Goal: Transaction & Acquisition: Book appointment/travel/reservation

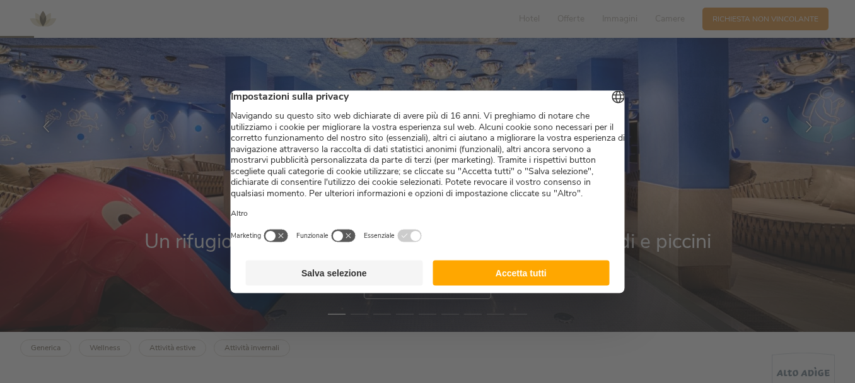
click at [508, 283] on button "Accetta tutti" at bounding box center [521, 272] width 177 height 25
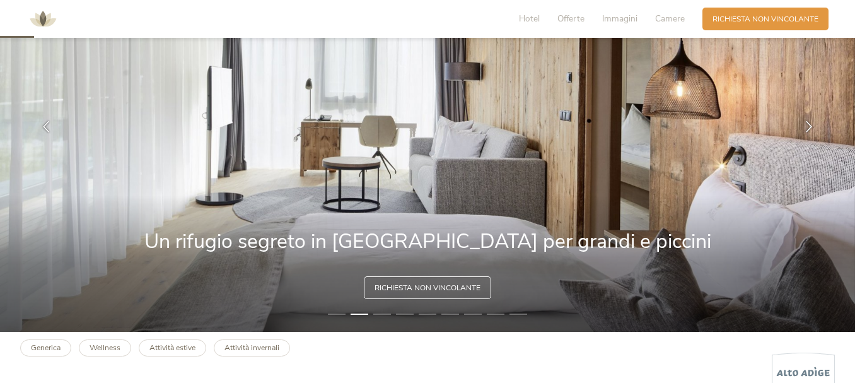
click at [382, 313] on li "3" at bounding box center [382, 314] width 18 height 10
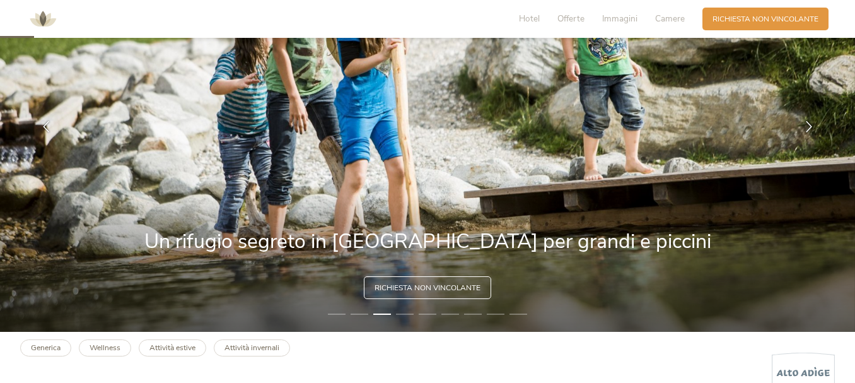
click at [401, 313] on li "4" at bounding box center [405, 314] width 18 height 10
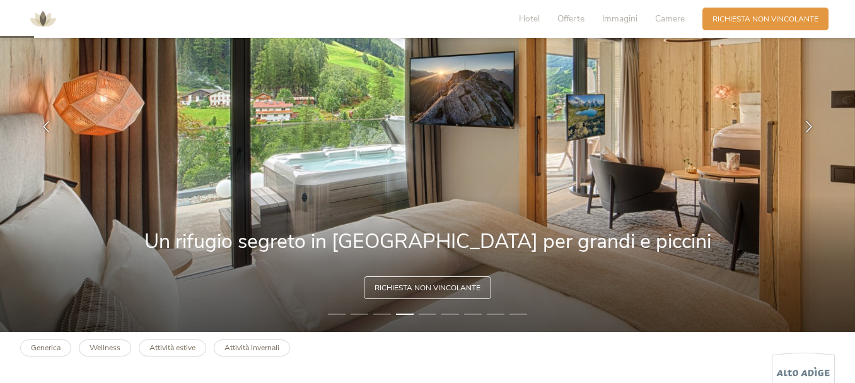
click at [426, 314] on li "5" at bounding box center [428, 314] width 18 height 10
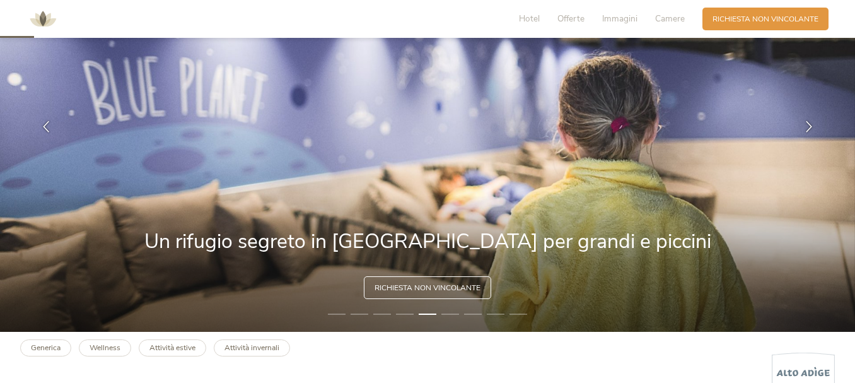
click at [445, 315] on li "6" at bounding box center [451, 314] width 18 height 10
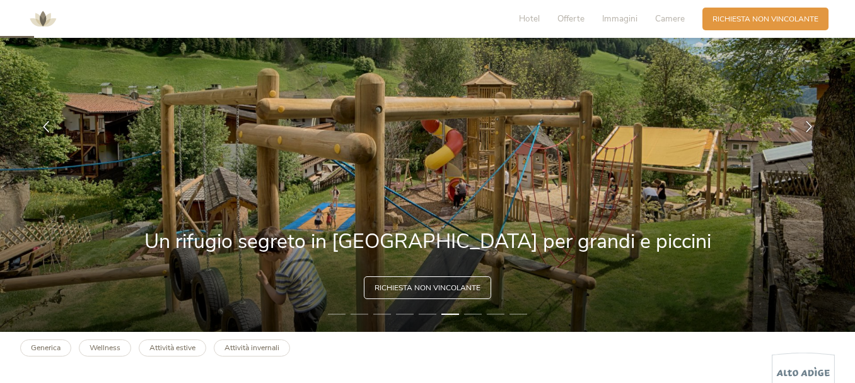
click at [477, 314] on li "7" at bounding box center [473, 314] width 18 height 10
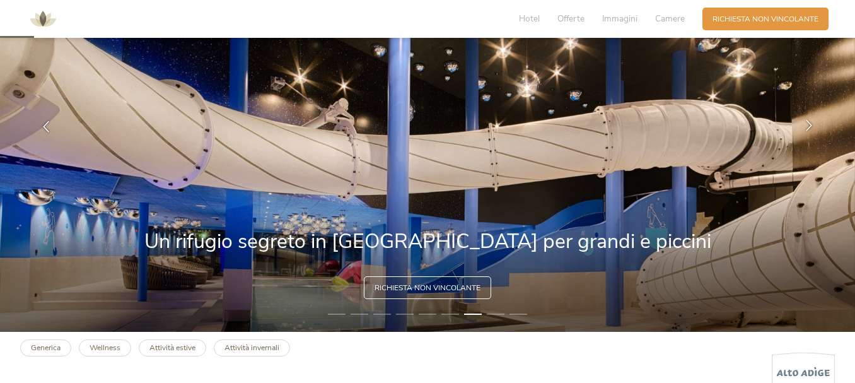
click at [811, 122] on icon at bounding box center [809, 125] width 11 height 11
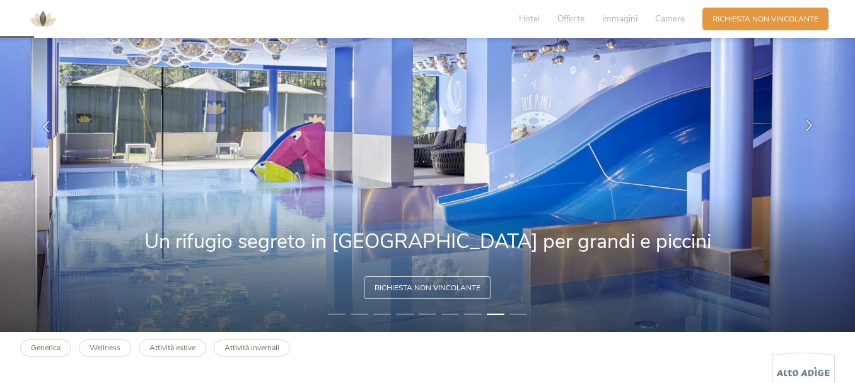
click at [811, 122] on icon at bounding box center [809, 125] width 11 height 11
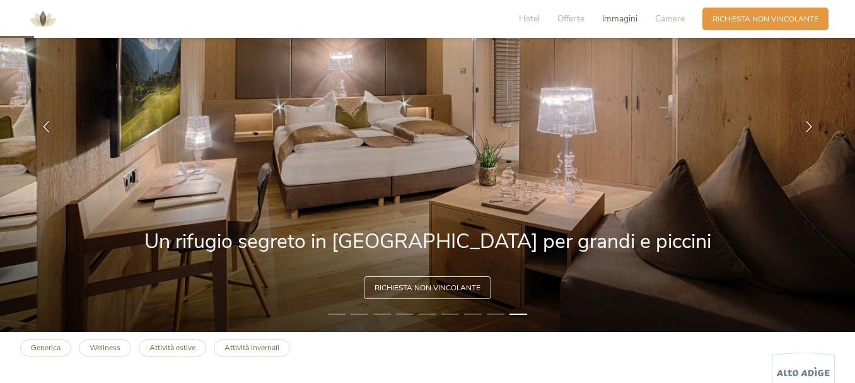
click at [619, 18] on span "Immagini" at bounding box center [619, 19] width 35 height 12
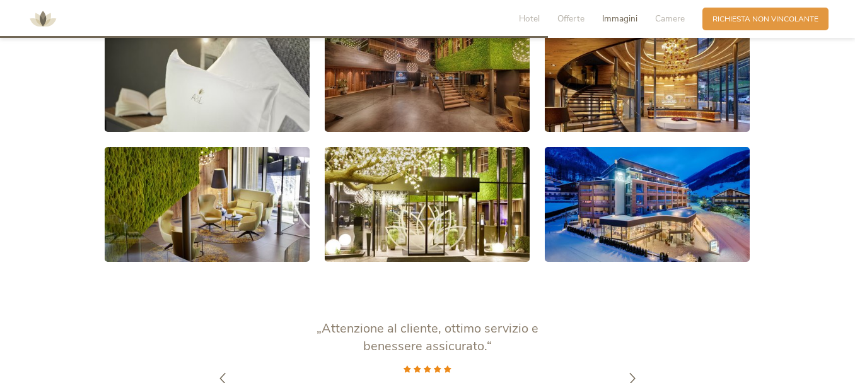
scroll to position [2019, 0]
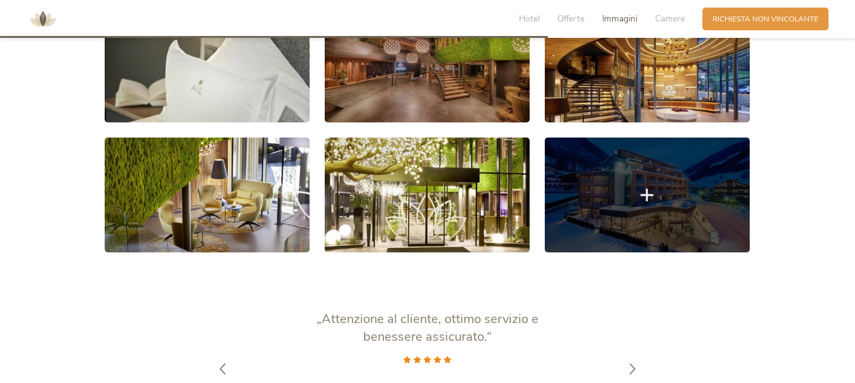
click at [652, 194] on icon at bounding box center [647, 195] width 13 height 13
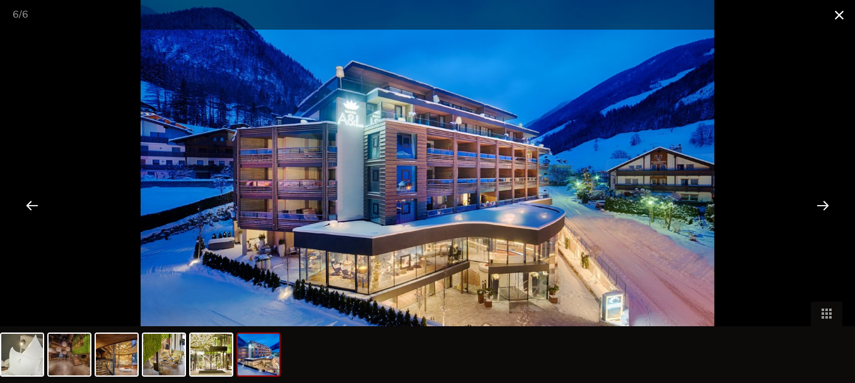
click at [841, 9] on span at bounding box center [840, 15] width 32 height 30
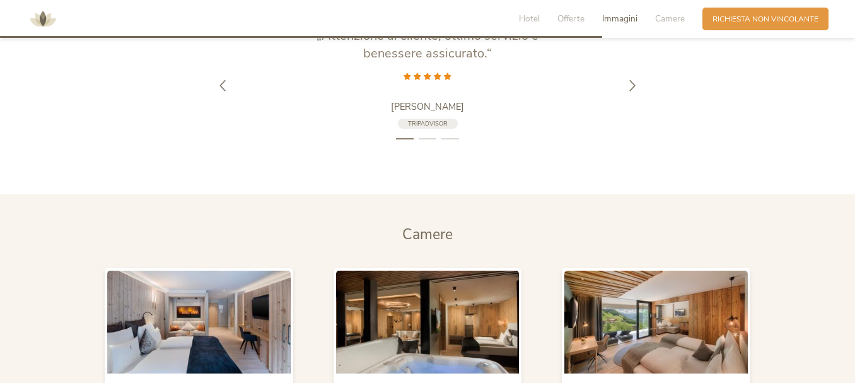
scroll to position [2461, 0]
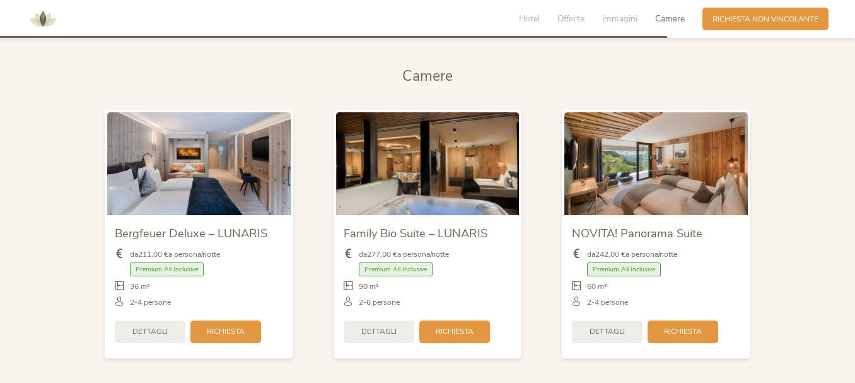
click at [690, 180] on img at bounding box center [657, 163] width 184 height 103
click at [611, 330] on span "Dettagli" at bounding box center [607, 330] width 35 height 11
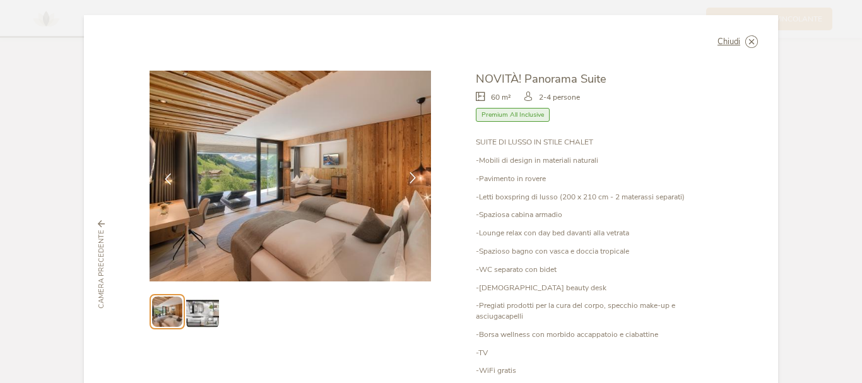
click at [407, 179] on icon at bounding box center [412, 177] width 11 height 11
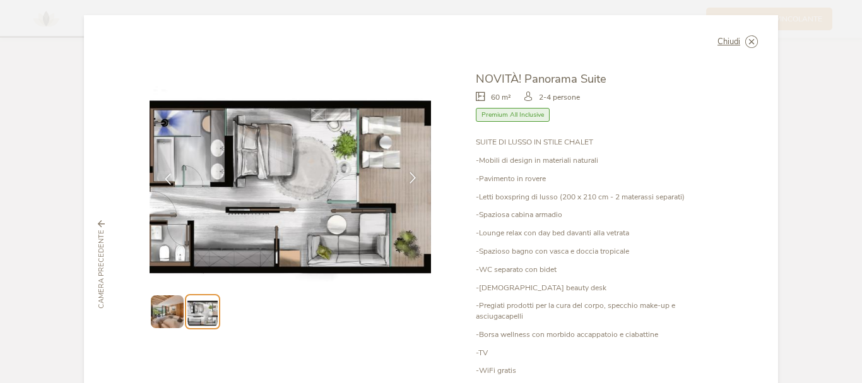
click at [407, 179] on icon at bounding box center [412, 177] width 11 height 11
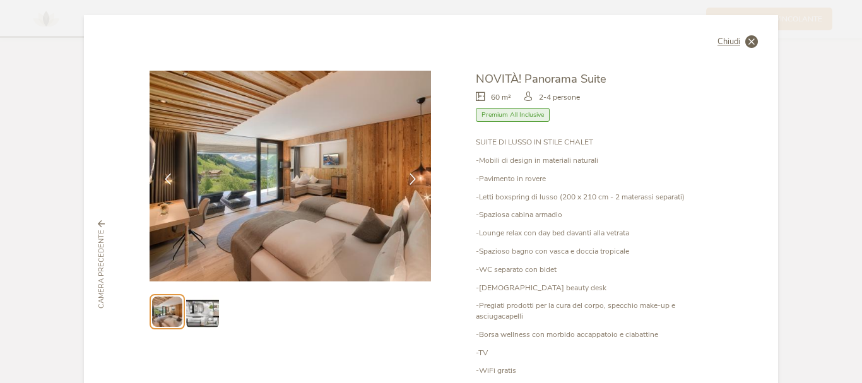
click at [747, 43] on icon at bounding box center [751, 41] width 13 height 13
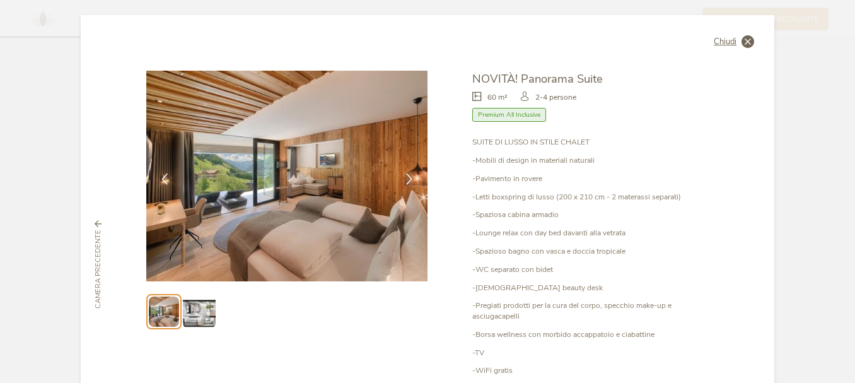
click at [747, 43] on section "Camere Camere Bergfeuer Deluxe – LUNARIS da 211,00 € a persona/notte Premium Al…" at bounding box center [427, 217] width 855 height 363
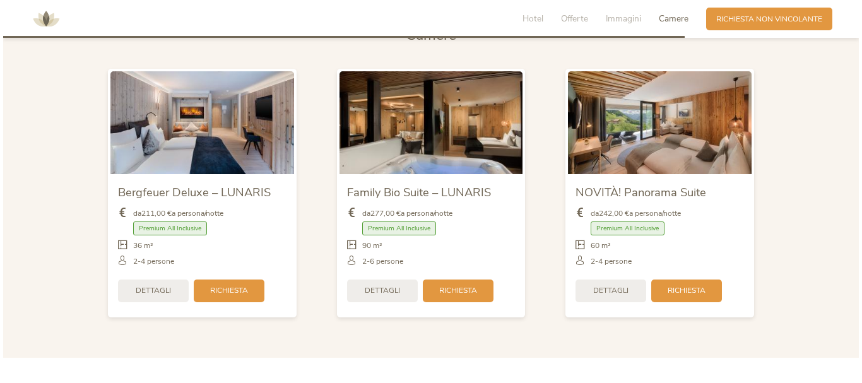
scroll to position [2524, 0]
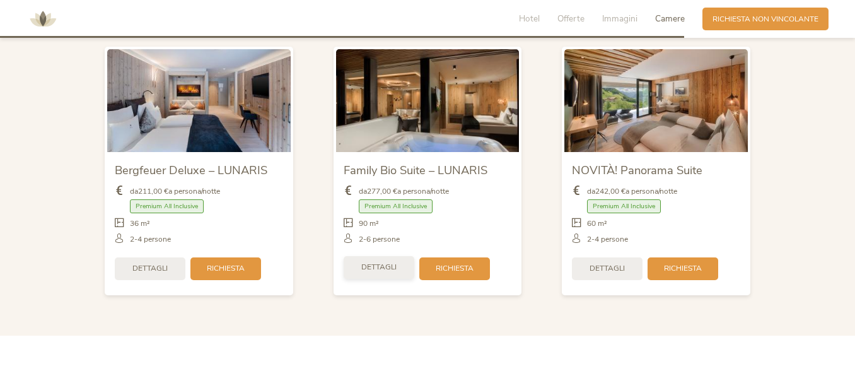
click at [387, 273] on span "Dettagli" at bounding box center [378, 267] width 35 height 11
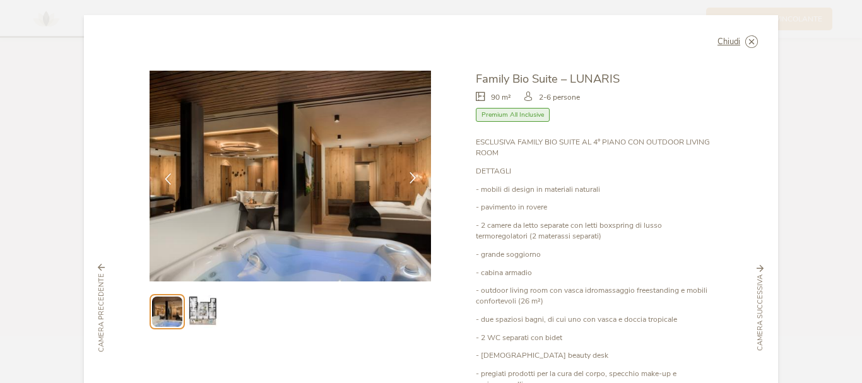
click at [407, 178] on icon at bounding box center [412, 177] width 11 height 11
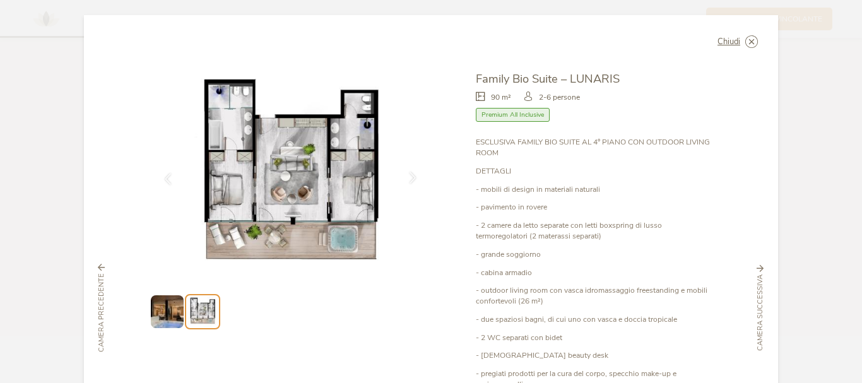
click at [407, 178] on icon at bounding box center [412, 177] width 11 height 11
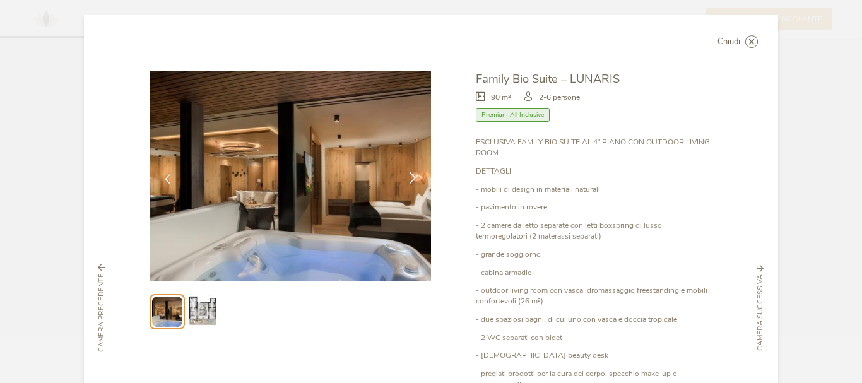
click at [407, 178] on icon at bounding box center [412, 177] width 11 height 11
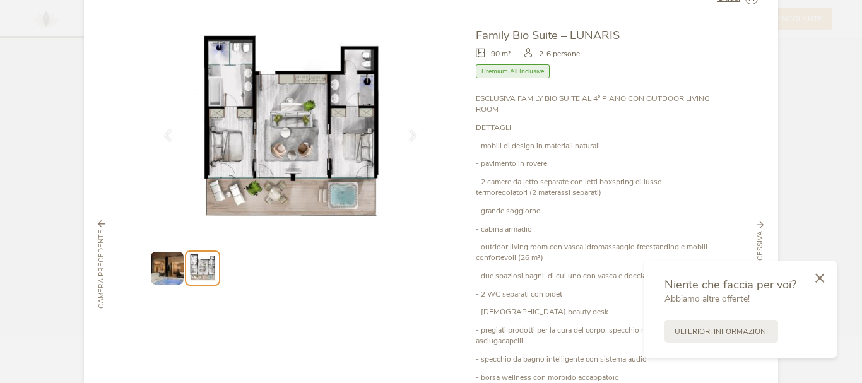
scroll to position [63, 0]
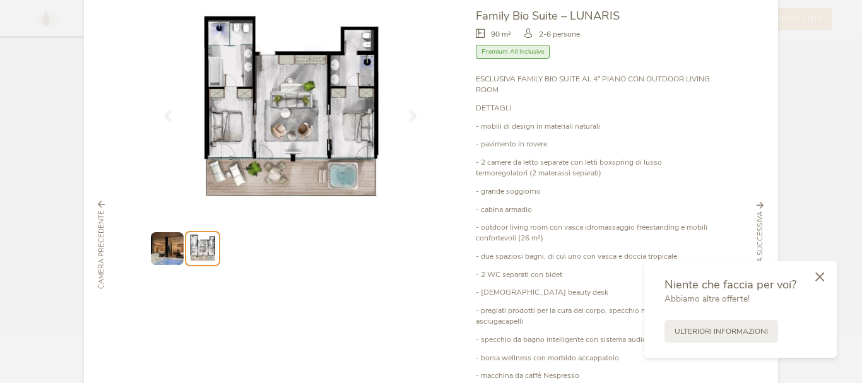
click at [819, 273] on icon at bounding box center [819, 276] width 9 height 9
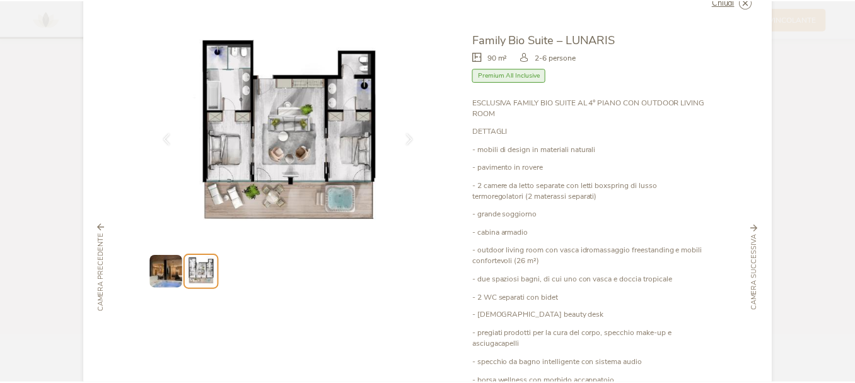
scroll to position [0, 0]
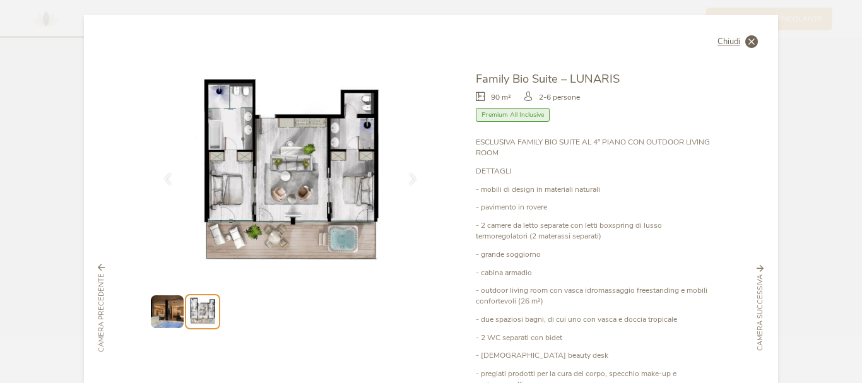
click at [745, 40] on icon at bounding box center [751, 41] width 13 height 13
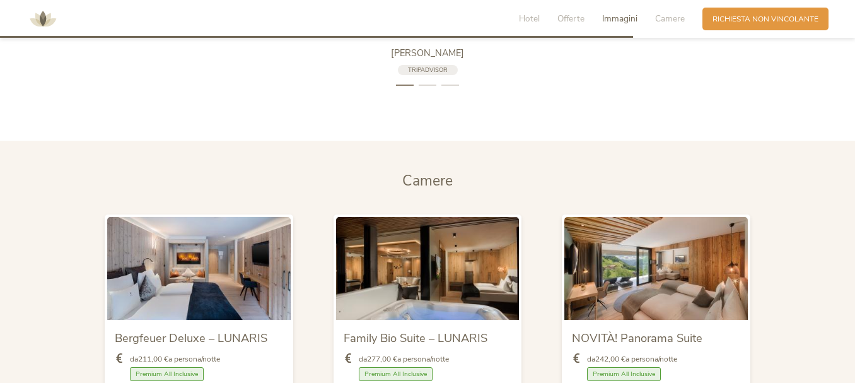
scroll to position [2335, 0]
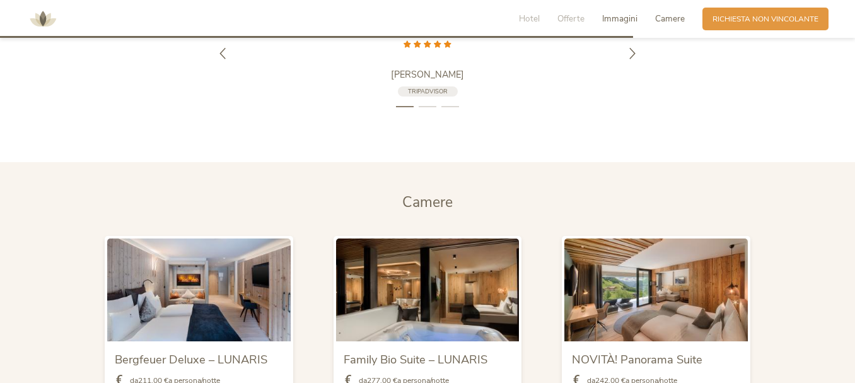
click at [658, 19] on span "Camere" at bounding box center [670, 19] width 30 height 12
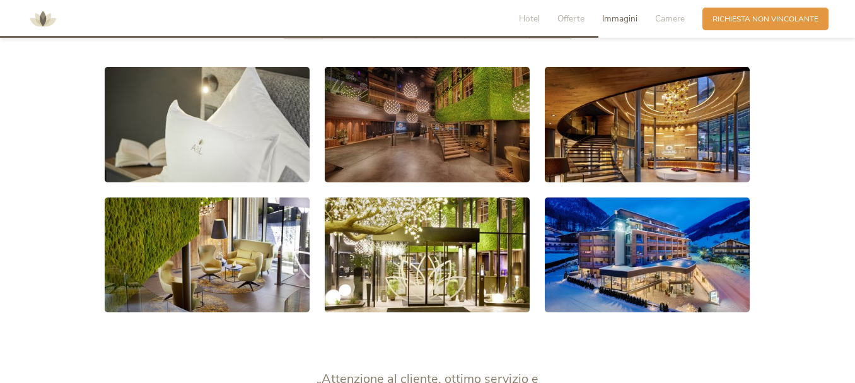
scroll to position [1765, 0]
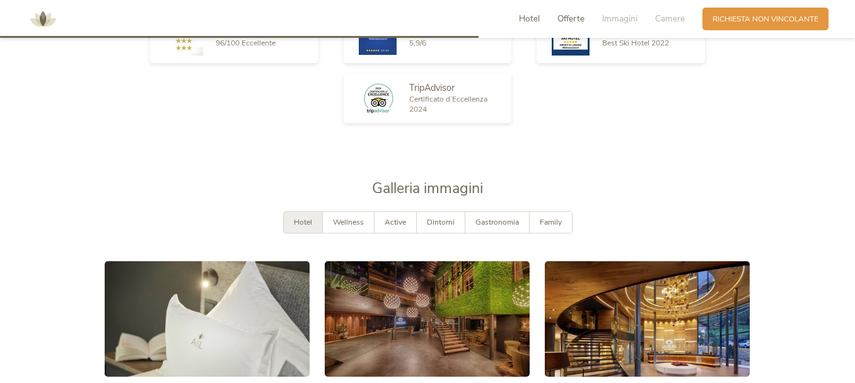
click at [532, 17] on span "Hotel" at bounding box center [529, 19] width 21 height 12
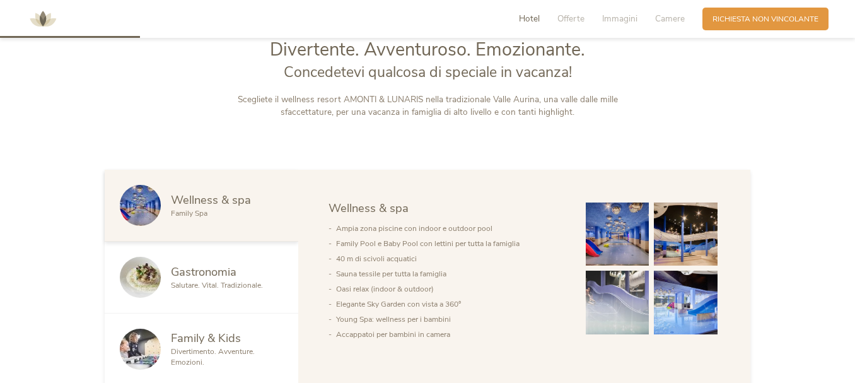
scroll to position [503, 0]
